Goal: Information Seeking & Learning: Learn about a topic

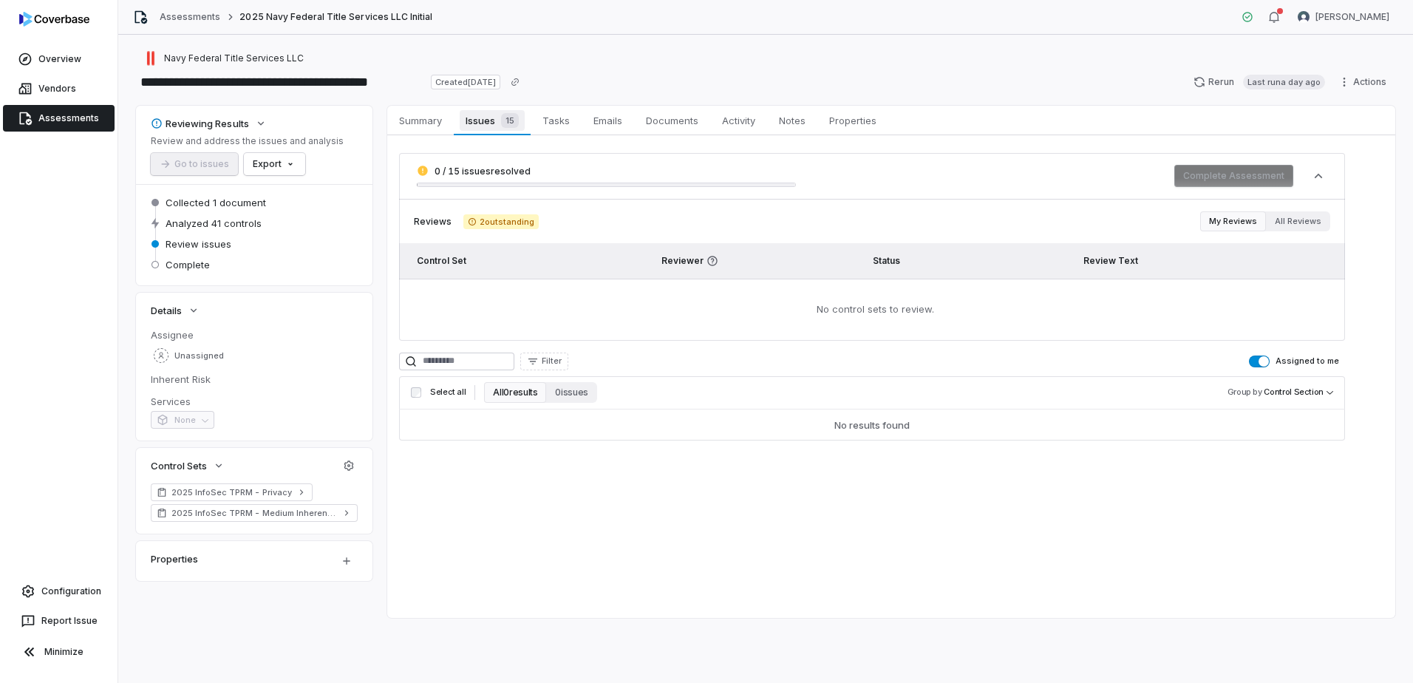
click at [491, 107] on link "Issues 15 Issues 15" at bounding box center [492, 121] width 77 height 30
click at [486, 120] on span "Issues 15" at bounding box center [492, 120] width 64 height 21
click at [77, 124] on link "Assessments" at bounding box center [59, 118] width 112 height 27
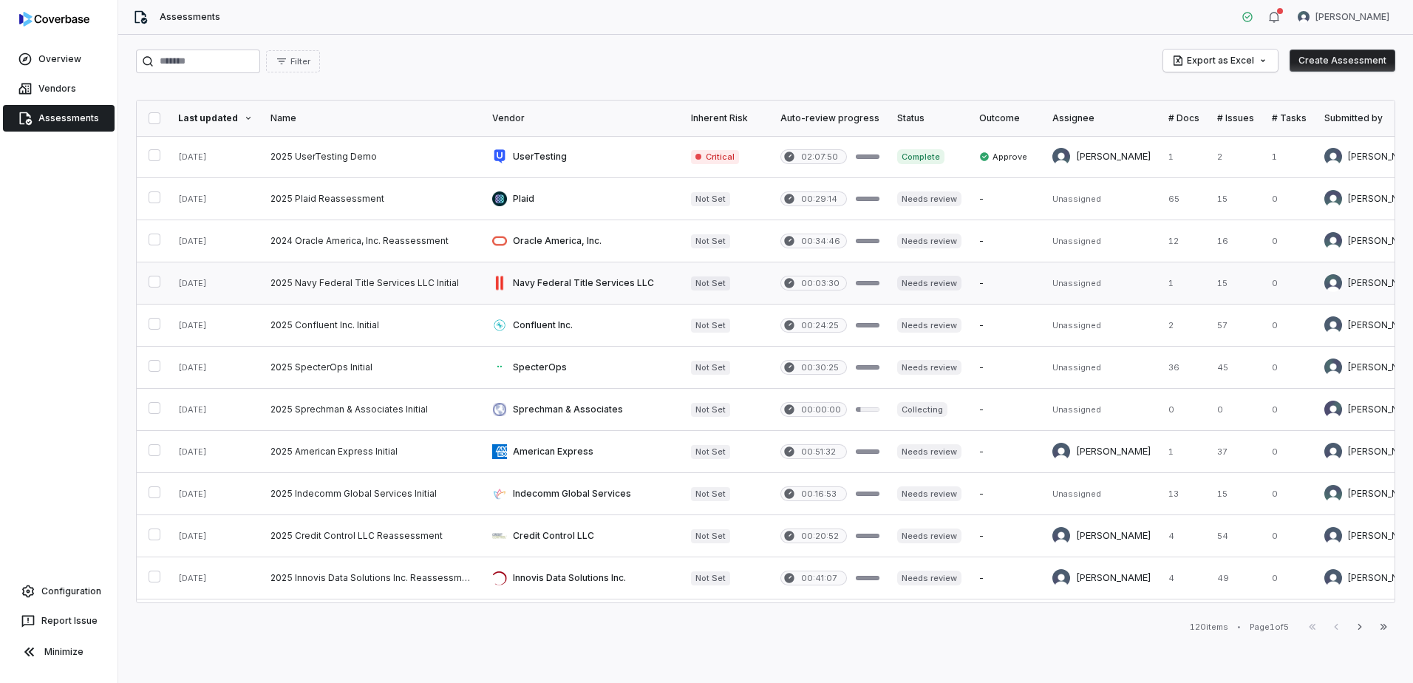
click at [372, 283] on link at bounding box center [373, 282] width 222 height 41
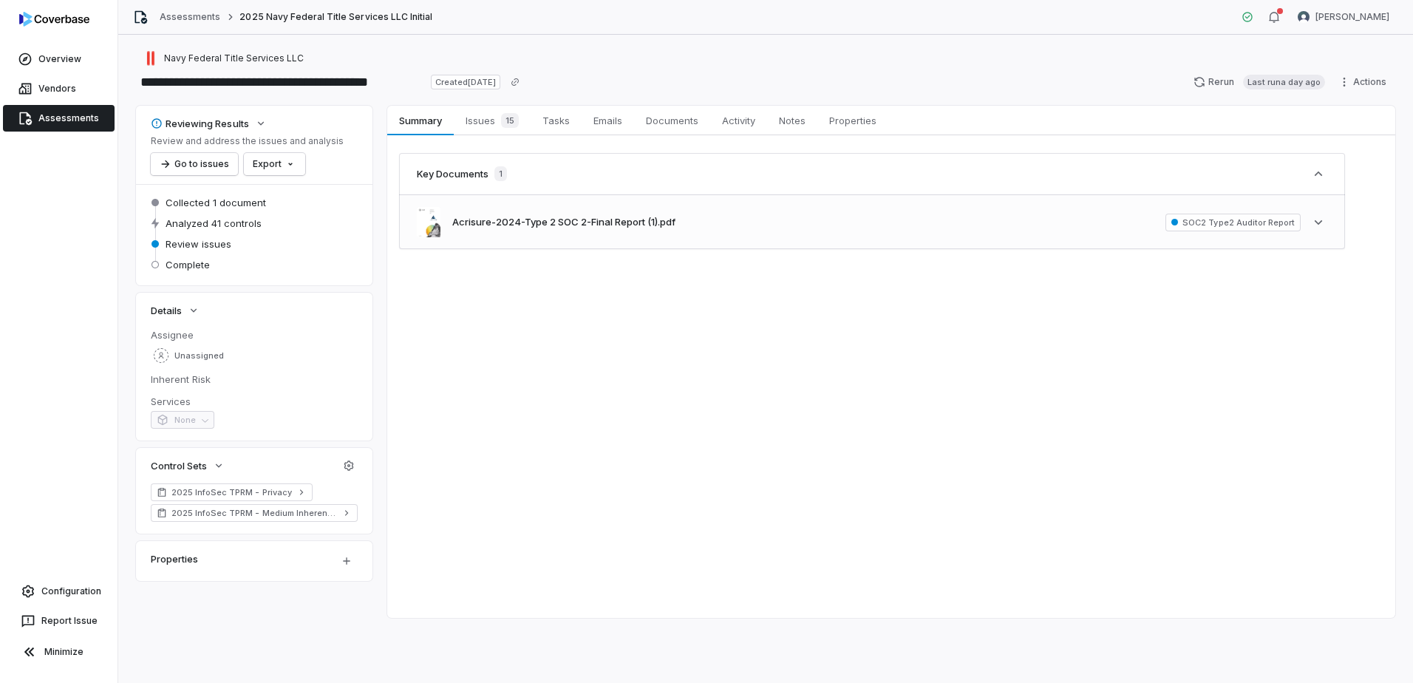
click at [845, 229] on div "Acrisure-2024-Type 2 SOC 2-Final Report (1).pdf SOC2 Type2 Auditor Report See m…" at bounding box center [872, 222] width 946 height 54
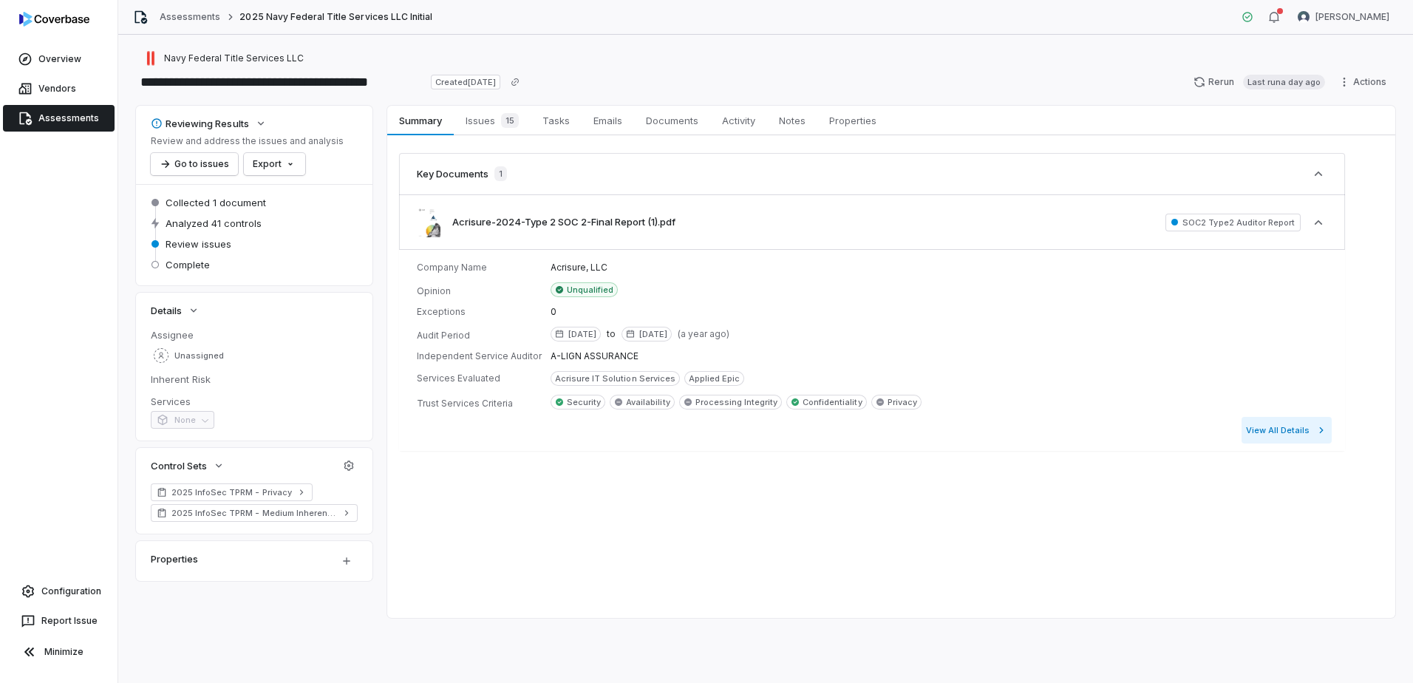
click at [1284, 427] on button "View All Details" at bounding box center [1287, 430] width 90 height 27
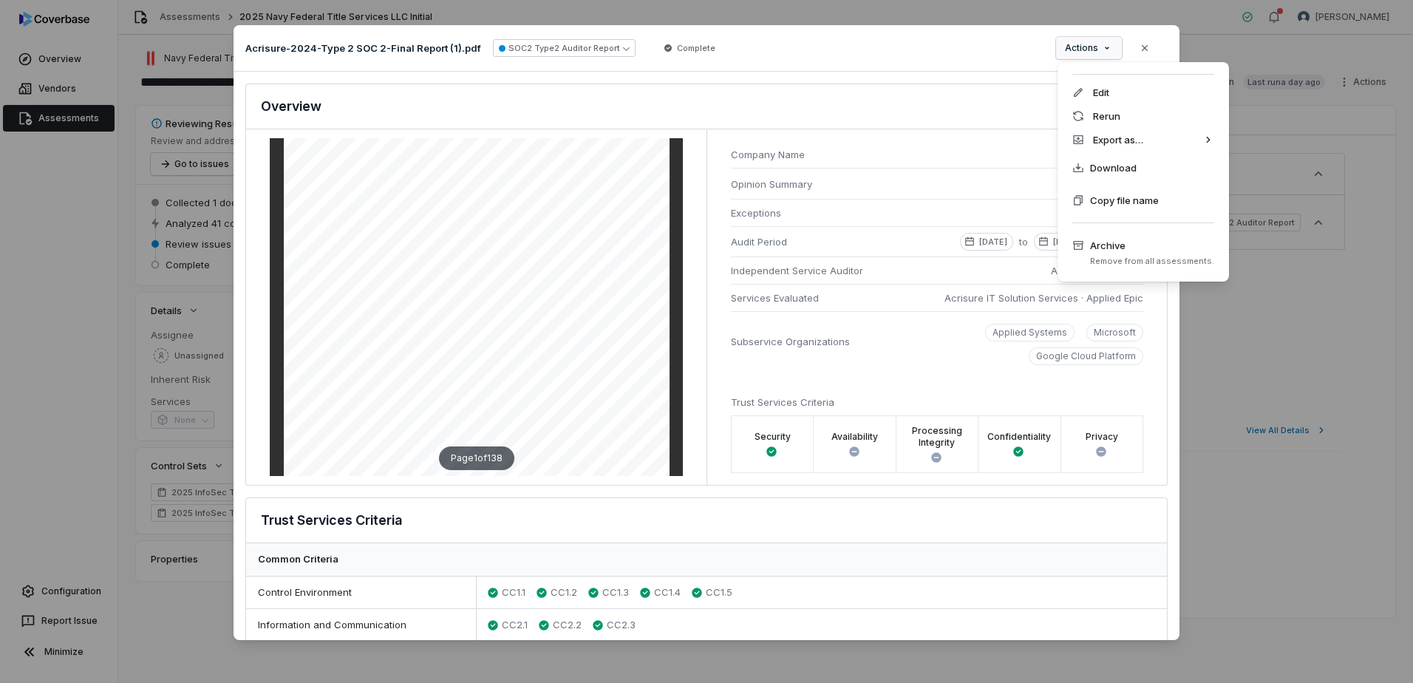
click at [1099, 52] on div "Document Preview Acrisure-2024-Type 2 SOC 2-Final Report (1).pdf SOC2 Type2 Aud…" at bounding box center [706, 340] width 1413 height 679
click at [947, 65] on div "Document Preview Acrisure-2024-Type 2 SOC 2-Final Report (1).pdf SOC2 Type2 Aud…" at bounding box center [706, 340] width 1413 height 679
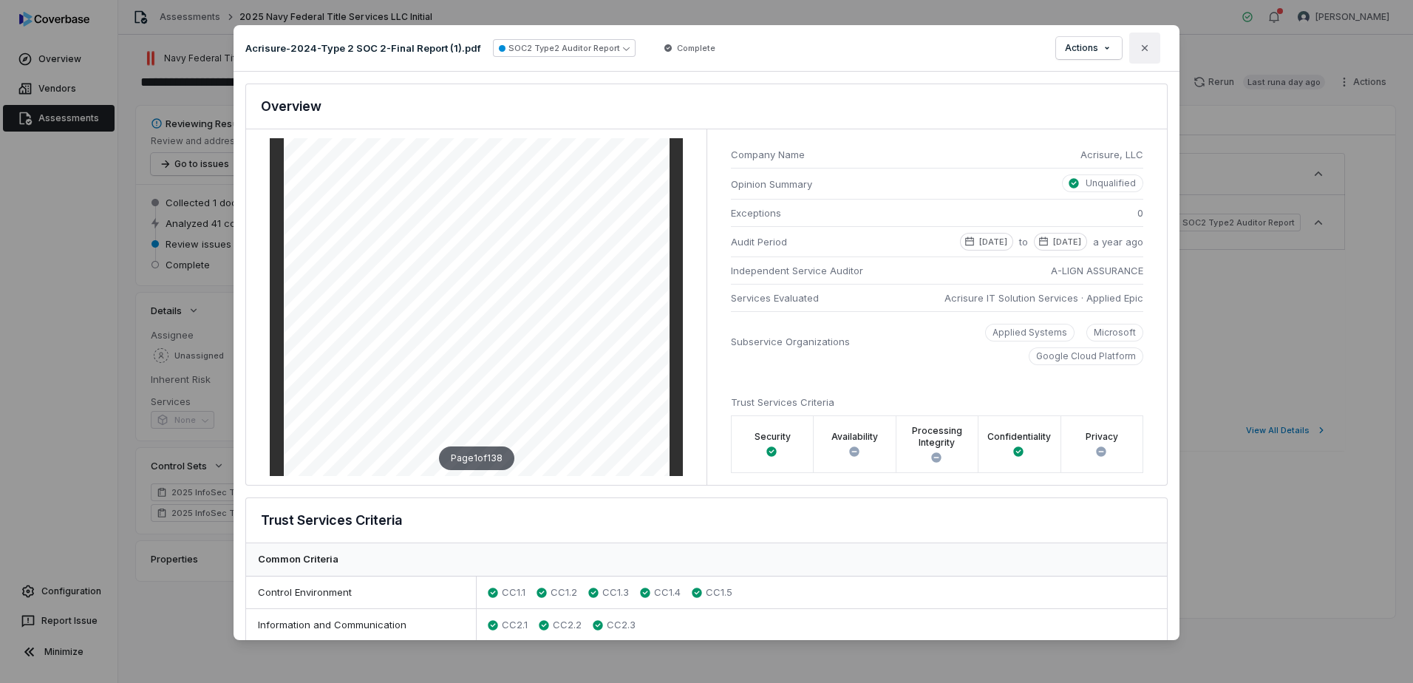
click at [1150, 48] on icon "button" at bounding box center [1145, 48] width 12 height 12
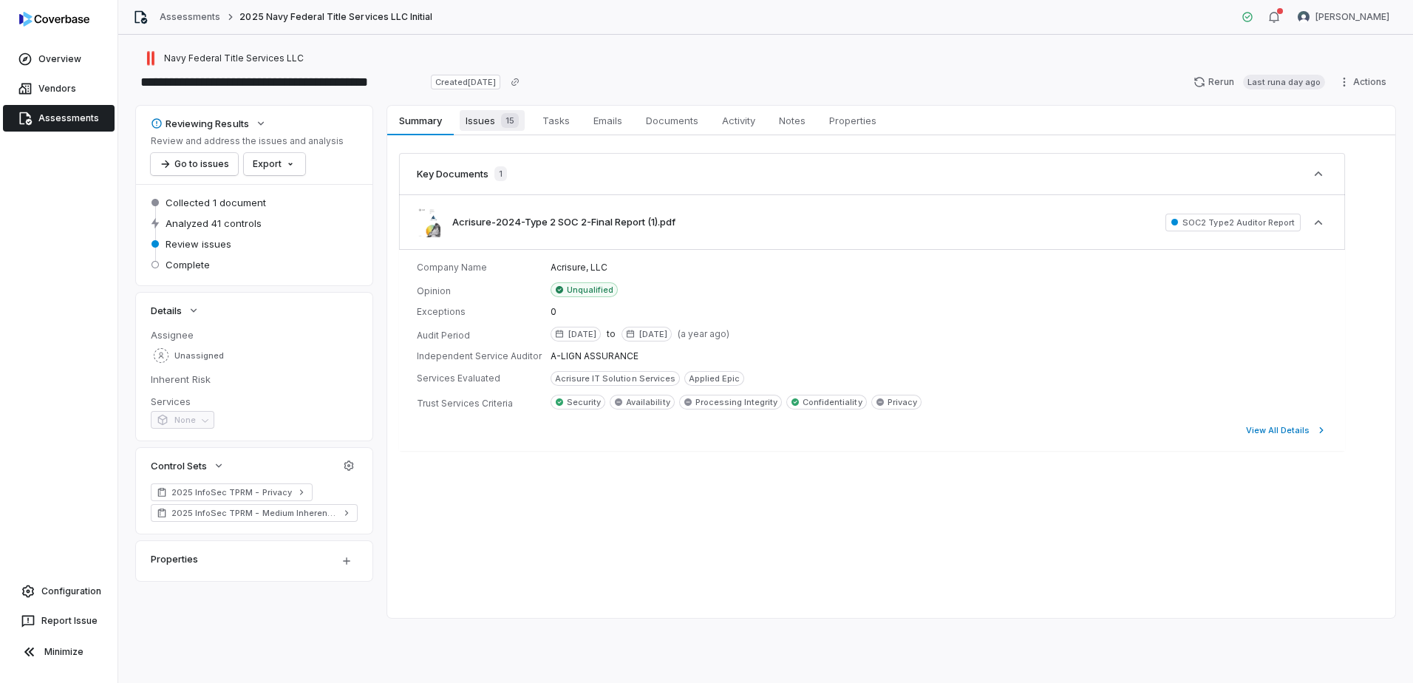
click at [497, 120] on div "15" at bounding box center [507, 120] width 24 height 15
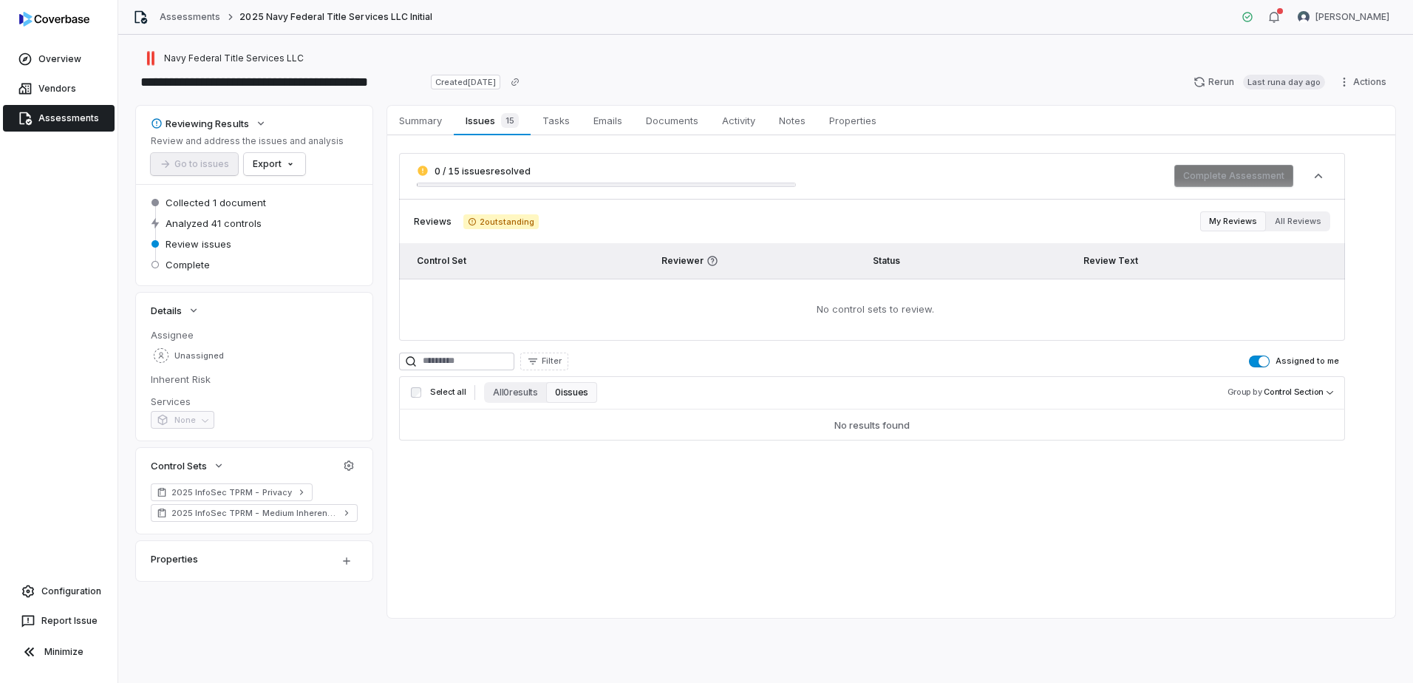
click at [1260, 362] on button "Assigned to me" at bounding box center [1259, 361] width 21 height 12
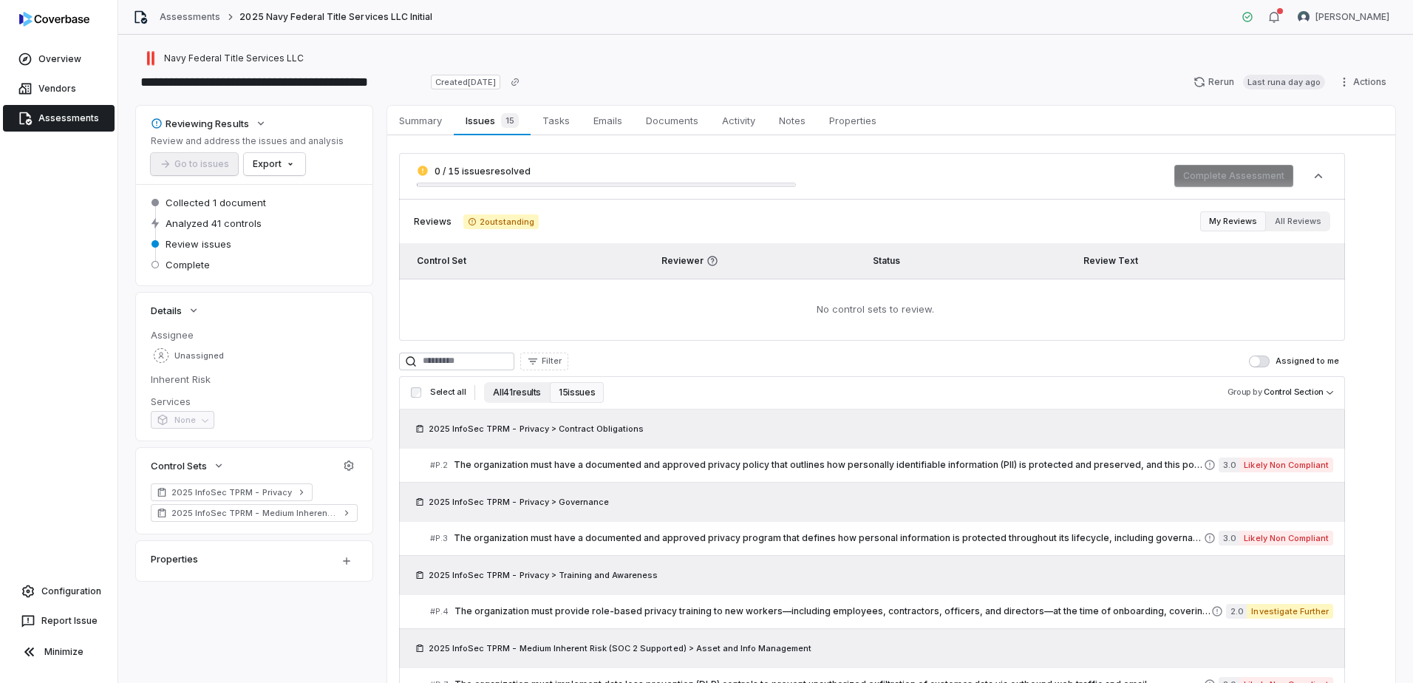
click at [510, 392] on button "All 41 results" at bounding box center [517, 392] width 66 height 21
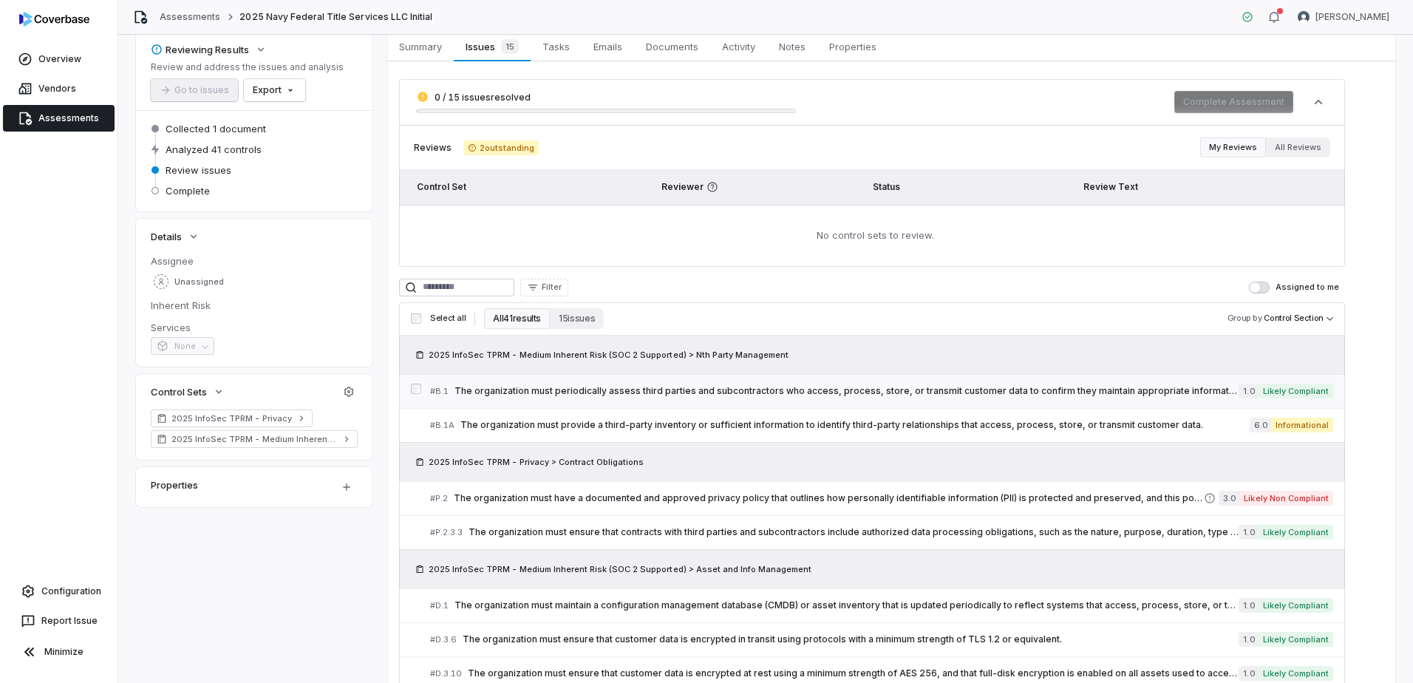
scroll to position [148, 0]
